Goal: Find specific page/section: Find specific page/section

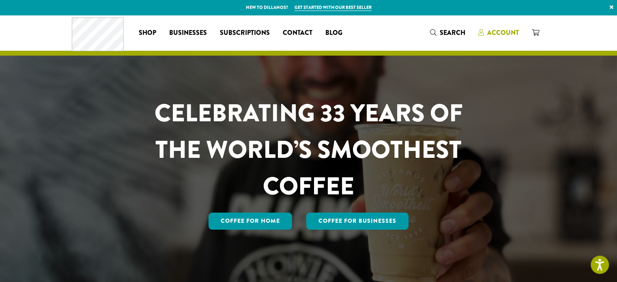
click at [505, 30] on span "Account" at bounding box center [503, 32] width 32 height 9
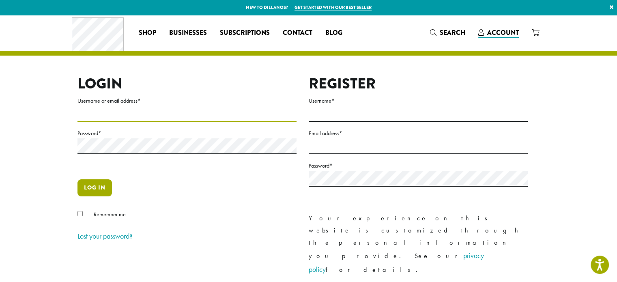
type input "**********"
click at [92, 188] on button "Log in" at bounding box center [94, 187] width 34 height 17
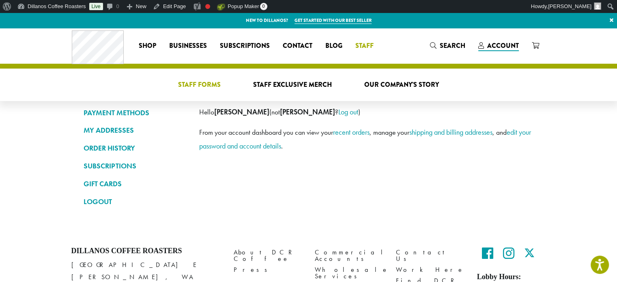
click at [186, 82] on span "Staff Forms" at bounding box center [199, 85] width 43 height 10
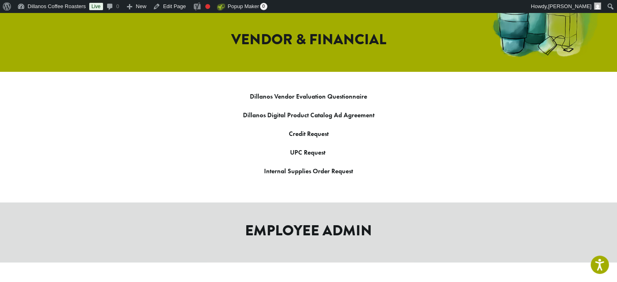
scroll to position [935, 0]
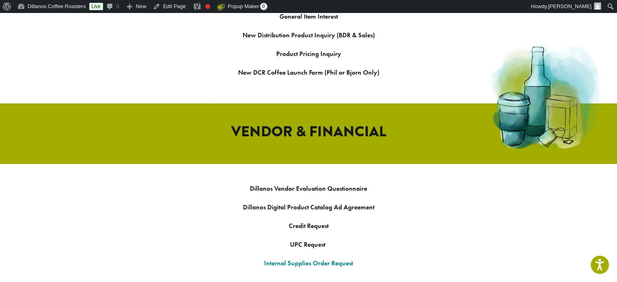
click at [330, 259] on link "Internal Supplies Order Request" at bounding box center [308, 263] width 89 height 9
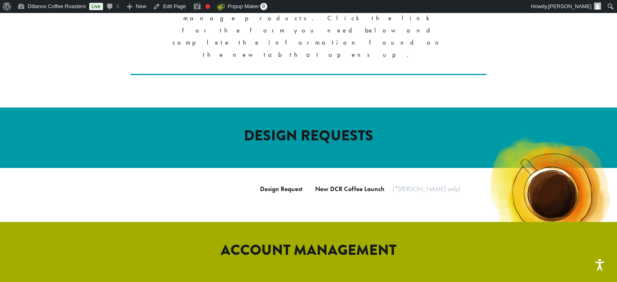
scroll to position [204, 0]
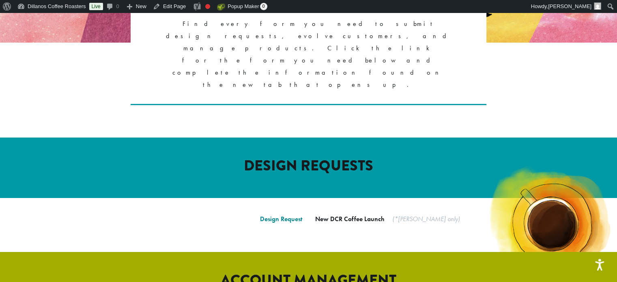
click at [279, 215] on link "Design Request" at bounding box center [281, 219] width 42 height 9
